Goal: Transaction & Acquisition: Purchase product/service

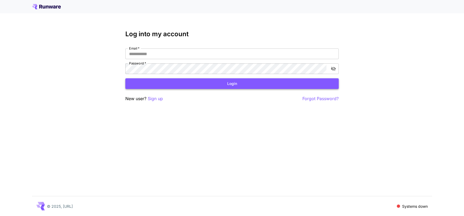
type input "**********"
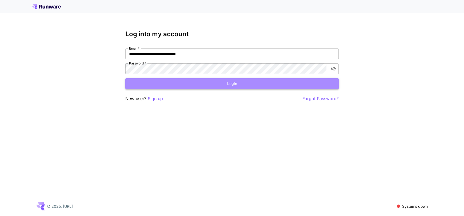
click at [230, 84] on button "Login" at bounding box center [232, 83] width 214 height 11
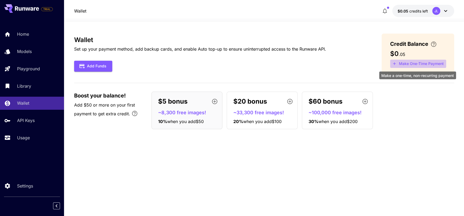
click at [422, 64] on button "Make One-Time Payment" at bounding box center [418, 64] width 56 height 8
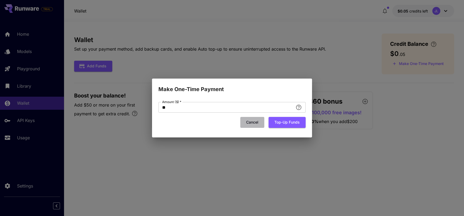
click at [251, 123] on button "Cancel" at bounding box center [252, 122] width 24 height 11
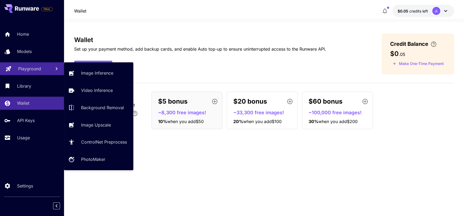
click at [31, 68] on p "Playground" at bounding box center [29, 69] width 23 height 6
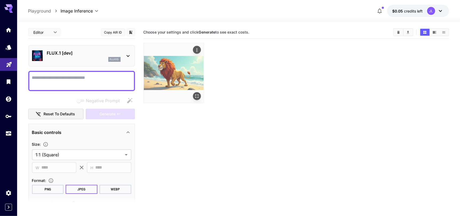
click at [164, 68] on img at bounding box center [174, 73] width 60 height 60
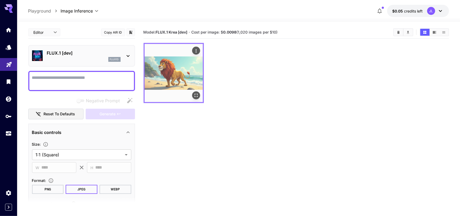
click at [182, 63] on img at bounding box center [174, 73] width 58 height 58
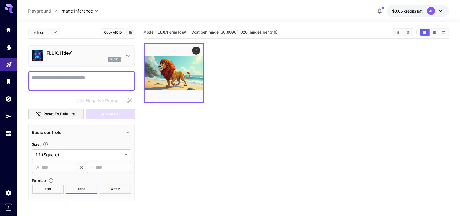
click at [127, 55] on icon at bounding box center [128, 56] width 6 height 6
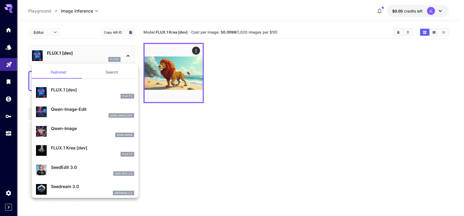
click at [79, 149] on p "FLUX.1 Krea [dev]" at bounding box center [92, 148] width 83 height 6
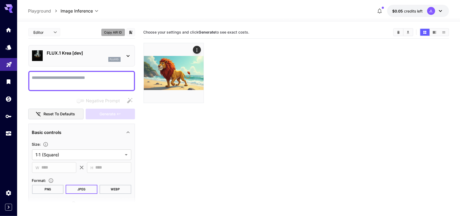
click at [117, 32] on button "Copy AIR ID" at bounding box center [113, 33] width 24 height 8
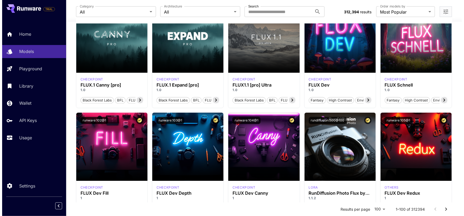
scroll to position [294, 0]
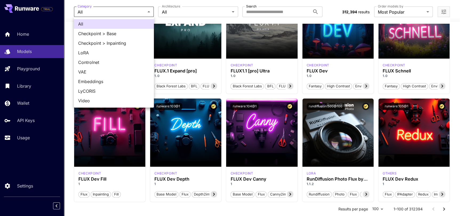
click at [231, 11] on div at bounding box center [232, 108] width 464 height 216
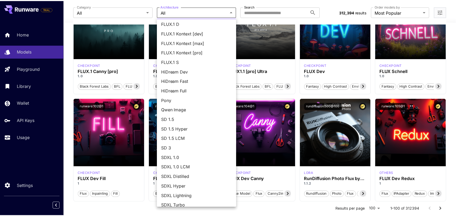
scroll to position [15, 0]
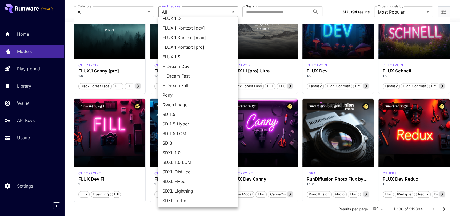
click at [184, 105] on span "Qwen Image" at bounding box center [199, 105] width 72 height 6
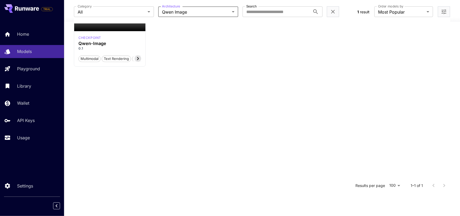
scroll to position [104, 0]
click at [105, 42] on h3 "Qwen-Image" at bounding box center [109, 43] width 63 height 5
click at [140, 58] on icon at bounding box center [138, 59] width 6 height 6
click at [81, 59] on icon at bounding box center [82, 58] width 2 height 3
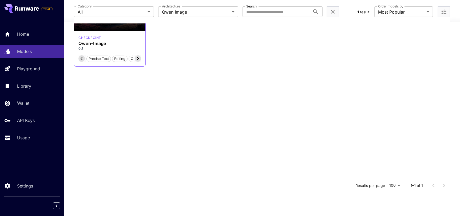
scroll to position [0, 27]
click at [81, 59] on icon at bounding box center [82, 58] width 2 height 3
click at [30, 51] on p "Models" at bounding box center [25, 51] width 15 height 6
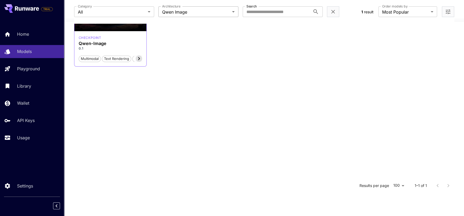
click at [231, 12] on body "**********" at bounding box center [232, 52] width 464 height 313
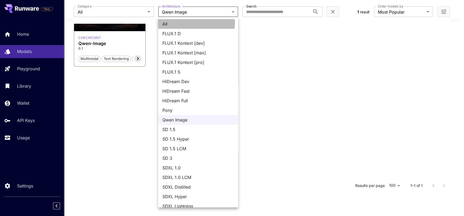
click at [167, 21] on span "All" at bounding box center [199, 24] width 72 height 6
type input "***"
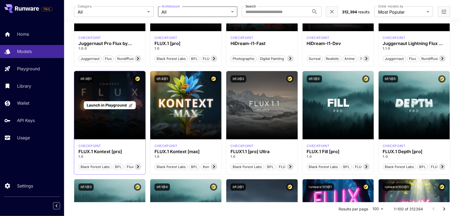
click at [112, 119] on div "Launch in Playground" at bounding box center [109, 105] width 71 height 68
click at [112, 93] on div "Launch in Playground" at bounding box center [109, 105] width 71 height 68
click at [112, 105] on span "Launch in Playground" at bounding box center [107, 105] width 40 height 5
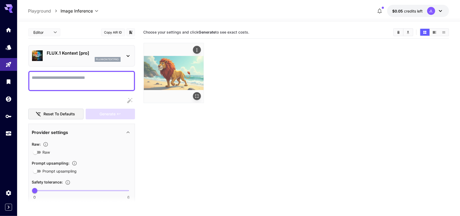
click at [171, 75] on img at bounding box center [174, 73] width 60 height 60
click at [174, 70] on img at bounding box center [174, 73] width 60 height 60
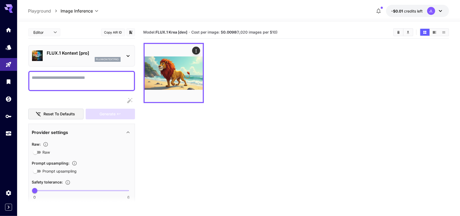
click at [306, 31] on section "Model: FLUX.1 Krea [dev] · Cost per image: $ 0.0098 (1,020 images per $10)" at bounding box center [267, 32] width 246 height 6
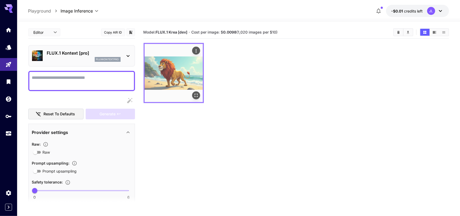
click at [170, 69] on img at bounding box center [174, 73] width 58 height 58
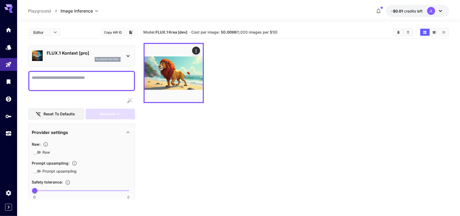
click at [438, 11] on icon at bounding box center [440, 11] width 6 height 6
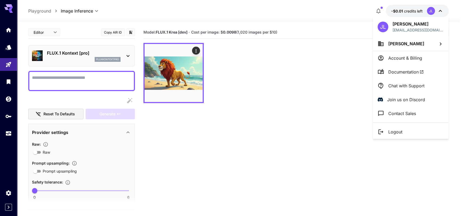
click at [406, 57] on p "Account & Billing" at bounding box center [406, 58] width 34 height 6
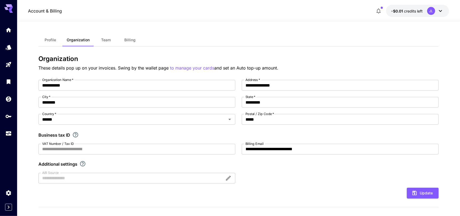
click at [133, 41] on span "Billing" at bounding box center [129, 40] width 11 height 5
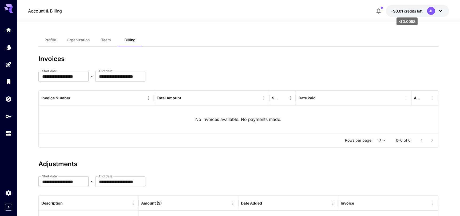
click at [405, 11] on span "credits left" at bounding box center [413, 11] width 19 height 5
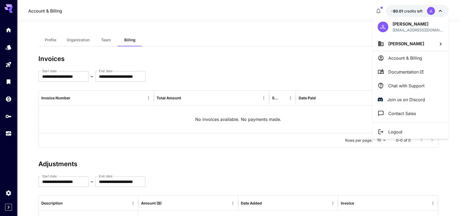
click at [404, 9] on div at bounding box center [232, 108] width 464 height 216
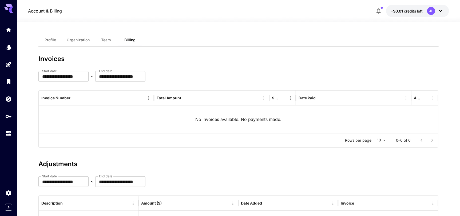
click at [376, 12] on icon "button" at bounding box center [378, 11] width 6 height 6
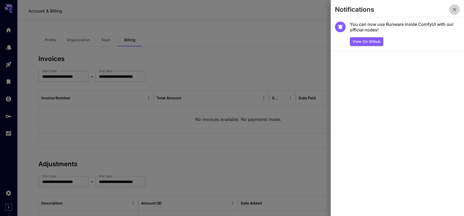
click at [455, 8] on icon "button" at bounding box center [455, 9] width 6 height 6
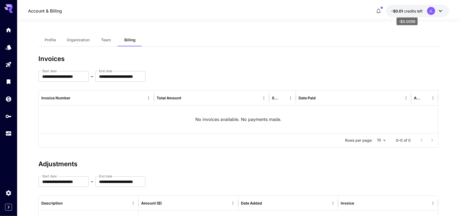
click at [407, 13] on span "credits left" at bounding box center [413, 11] width 19 height 5
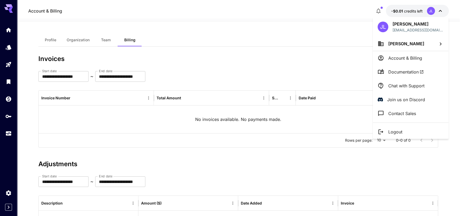
click at [219, 29] on div at bounding box center [232, 108] width 464 height 216
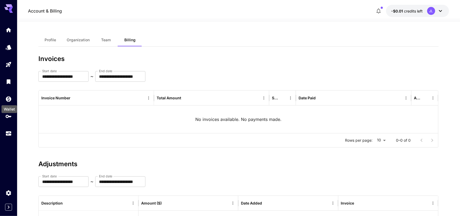
click at [9, 102] on div "Wallet" at bounding box center [9, 108] width 17 height 12
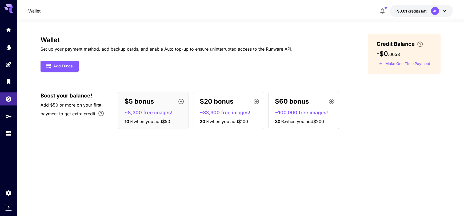
click at [78, 113] on span "Add $50 or more on your first payment to get extra credit." at bounding box center [71, 109] width 61 height 14
click at [59, 66] on button "Add Funds" at bounding box center [60, 66] width 38 height 11
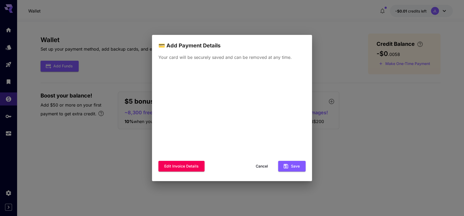
click at [339, 72] on div "💳 Add Payment Details Your card will be securely saved and can be removed at an…" at bounding box center [232, 108] width 464 height 216
click at [259, 166] on button "Cancel" at bounding box center [262, 166] width 24 height 11
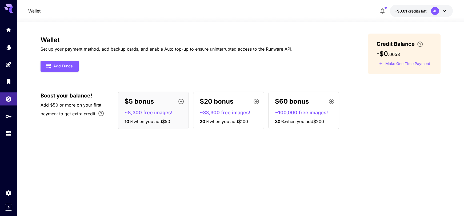
click at [180, 102] on icon "button" at bounding box center [181, 101] width 6 height 6
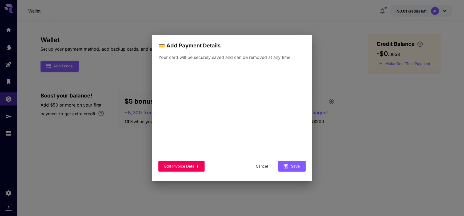
click at [260, 167] on button "Cancel" at bounding box center [262, 166] width 24 height 11
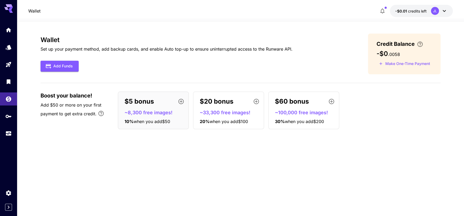
click at [61, 114] on span "Add $50 or more on your first payment to get extra credit." at bounding box center [71, 109] width 61 height 14
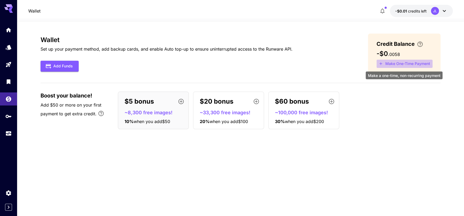
click at [398, 64] on button "Make One-Time Payment" at bounding box center [405, 64] width 56 height 8
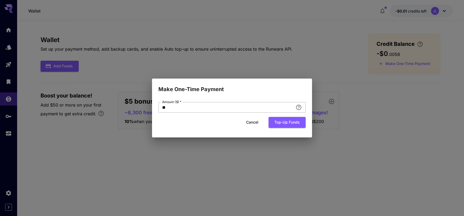
click at [184, 111] on input "**" at bounding box center [226, 107] width 135 height 11
type input "*"
click at [284, 124] on button "Top-up funds" at bounding box center [287, 122] width 37 height 11
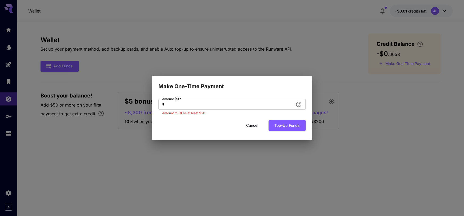
click at [245, 124] on button "Cancel" at bounding box center [252, 125] width 24 height 11
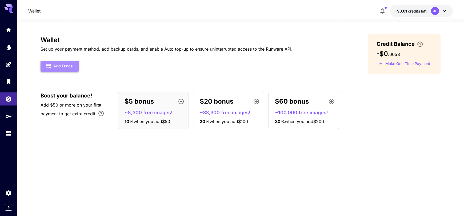
click at [67, 65] on button "Add Funds" at bounding box center [60, 66] width 38 height 11
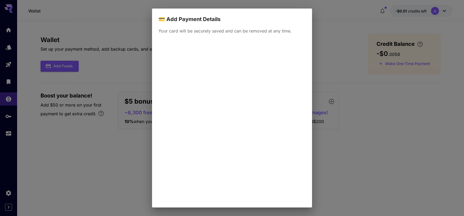
scroll to position [29, 0]
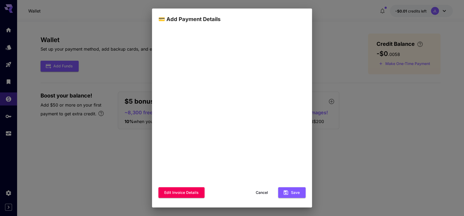
click at [254, 193] on button "Cancel" at bounding box center [262, 193] width 24 height 11
